Goal: Find specific page/section: Find specific page/section

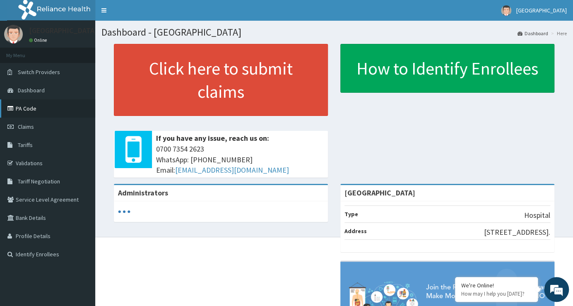
click at [43, 113] on link "PA Code" at bounding box center [47, 108] width 95 height 18
click at [53, 111] on link "PA Code" at bounding box center [47, 108] width 95 height 18
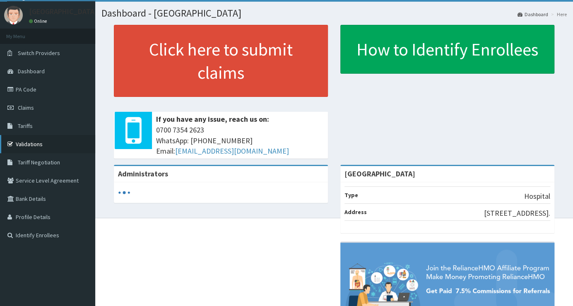
scroll to position [37, 0]
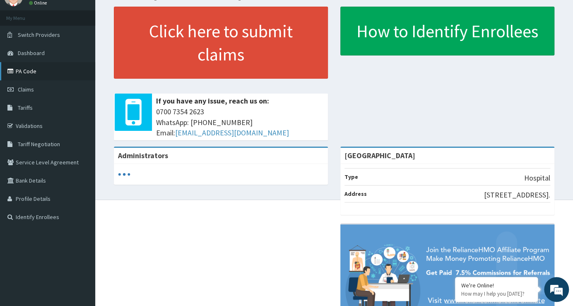
click at [47, 74] on link "PA Code" at bounding box center [47, 71] width 95 height 18
